Goal: Check status: Check status

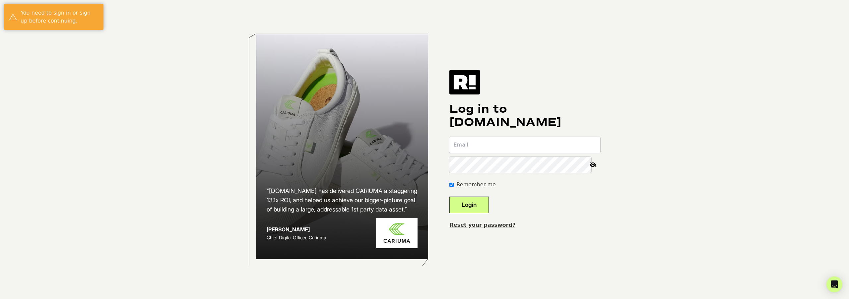
type input "[EMAIL_ADDRESS][DOMAIN_NAME]"
click at [489, 204] on button "Login" at bounding box center [469, 205] width 39 height 17
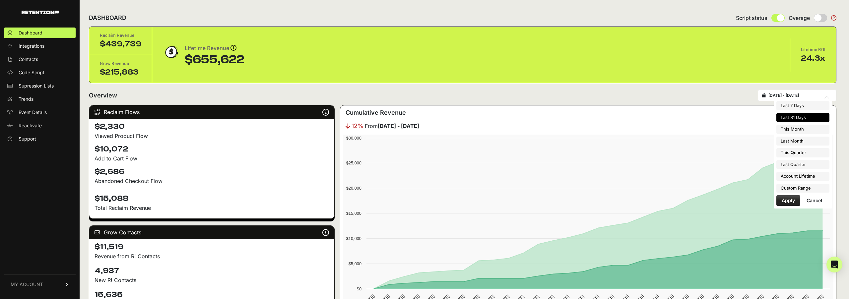
click at [802, 96] on input "2025-09-07 - 2025-10-07" at bounding box center [801, 95] width 64 height 5
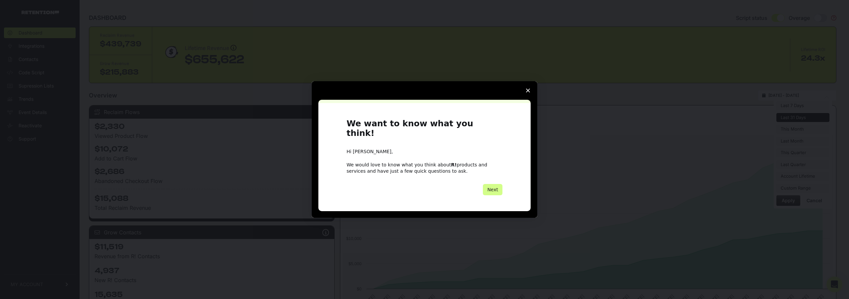
click at [528, 93] on icon "Close survey" at bounding box center [528, 91] width 4 height 4
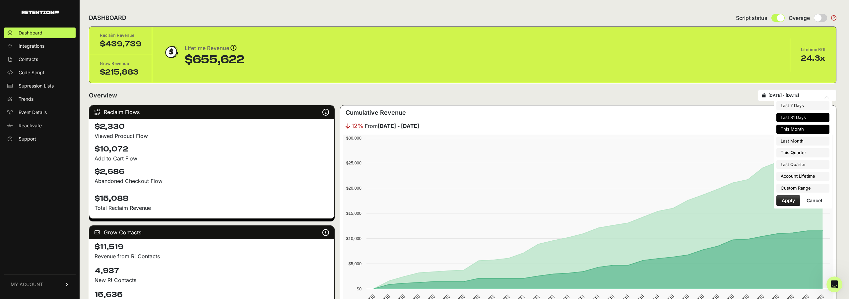
type input "2025-10-01"
type input "2025-10-31"
type input "2025-09-07"
type input "2025-10-07"
type input "2025-09-01"
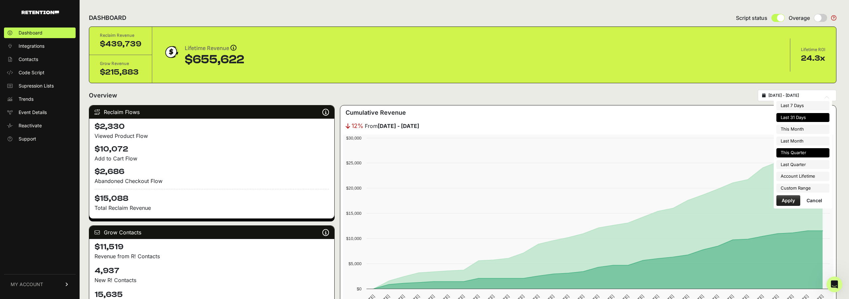
type input "2025-09-30"
type input "2025-09-07"
type input "2025-10-07"
type input "2025-10-01"
type input "2025-12-31"
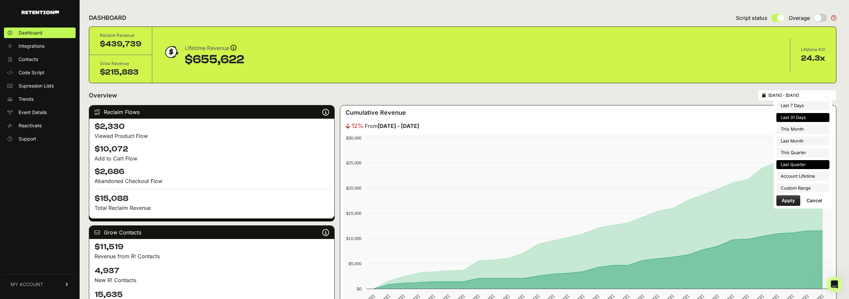
type input "2025-09-07"
type input "2025-10-07"
type input "2025-07-01"
type input "2025-09-30"
type input "2025-09-07"
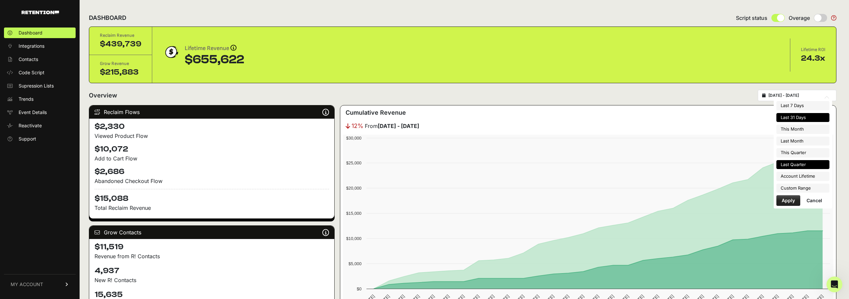
type input "2025-10-07"
click at [798, 188] on li "Custom Range" at bounding box center [803, 188] width 53 height 9
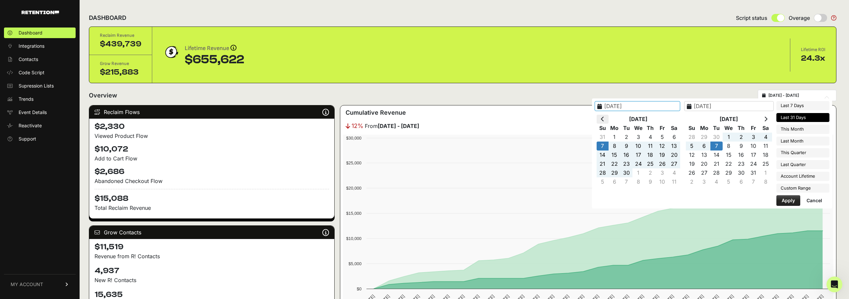
click at [605, 120] on icon at bounding box center [602, 118] width 3 height 5
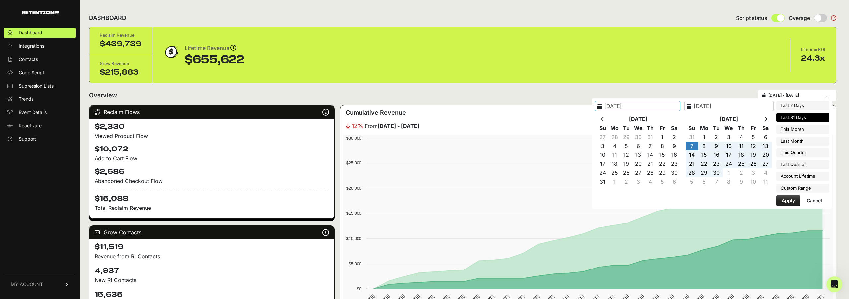
click at [605, 120] on icon at bounding box center [602, 118] width 3 height 5
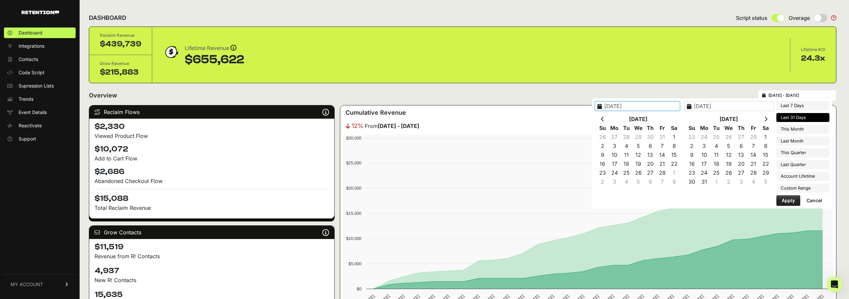
click at [605, 120] on icon at bounding box center [602, 118] width 3 height 5
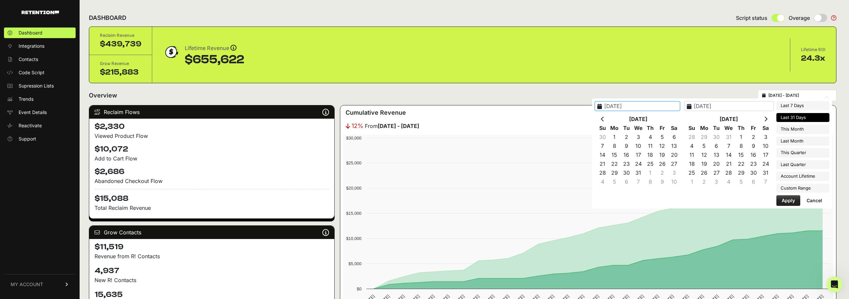
click at [605, 120] on icon at bounding box center [602, 118] width 3 height 5
type input "2024-07-01"
click at [764, 120] on th at bounding box center [766, 119] width 12 height 9
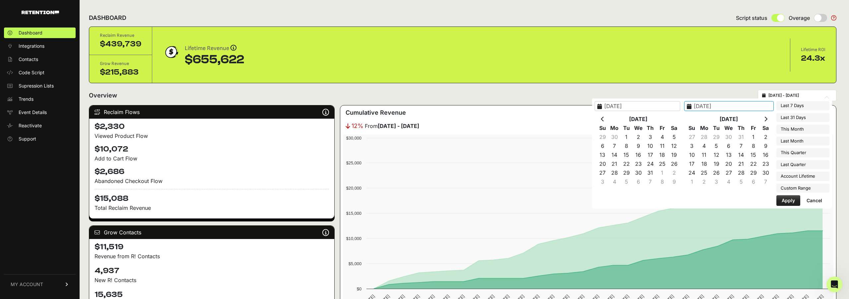
click at [764, 120] on th at bounding box center [766, 119] width 12 height 9
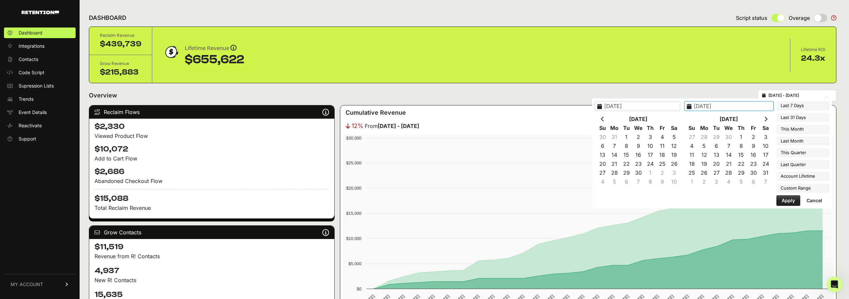
click at [764, 120] on th at bounding box center [766, 119] width 12 height 9
type input "2025-06-30"
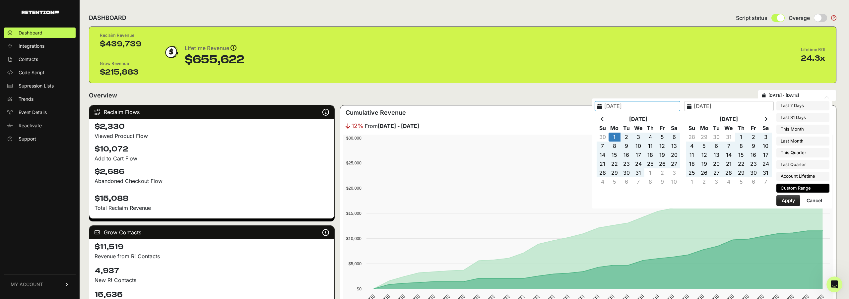
type input "2024-07-01"
click at [795, 202] on button "Apply" at bounding box center [789, 200] width 24 height 11
type input "[DATE] - [DATE]"
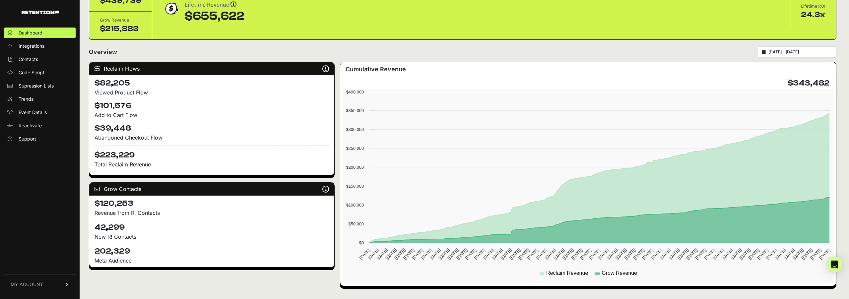
scroll to position [42, 0]
